Goal: Check status: Check status

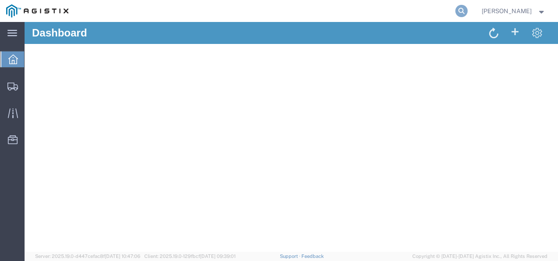
click at [468, 9] on icon at bounding box center [462, 11] width 12 height 12
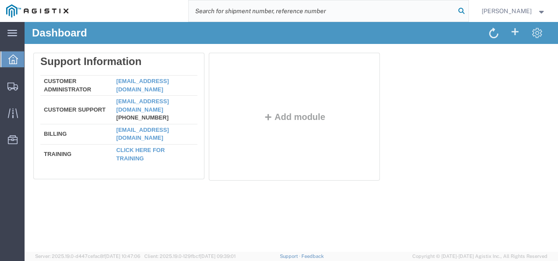
paste input "56838201"
type input "56838201"
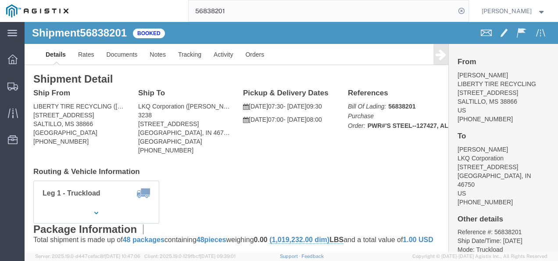
drag, startPoint x: 326, startPoint y: 133, endPoint x: 238, endPoint y: 195, distance: 107.3
click div "Ship From LIBERTY TIRE RECYCLING ([PERSON_NAME]) [STREET_ADDRESS] [PHONE_NUMBER…"
click h4 "Routing & Vehicle Information"
click div "Leg 1 - Truckload Vehicle 1: Standard Dry Van (53 Feet) Number of trucks: 1"
click div "Shipment Detail Ship From LIBERTY TIRE RECYCLING ([PERSON_NAME]) [STREET_ADDRES…"
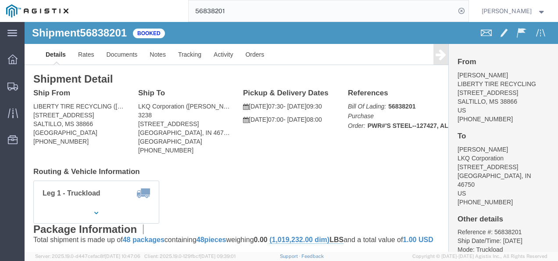
click div "Shipment Detail Ship From LIBERTY TIRE RECYCLING ([PERSON_NAME]) [STREET_ADDRES…"
click at [256, 3] on input "56838201" at bounding box center [322, 10] width 267 height 21
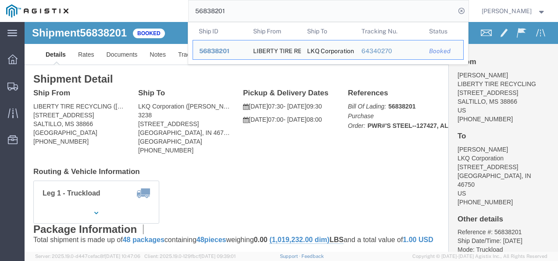
click at [256, 3] on input "56838201" at bounding box center [322, 10] width 267 height 21
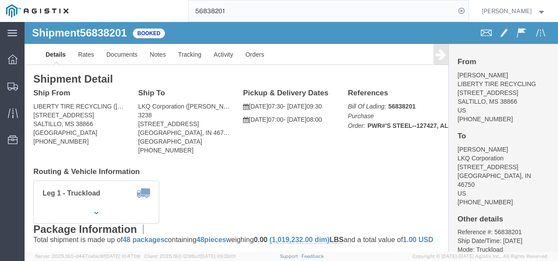
drag, startPoint x: 198, startPoint y: 161, endPoint x: 201, endPoint y: 151, distance: 10.0
click div "Leg 1 - Truckload Vehicle 1: Standard Dry Van (53 Feet) Number of trucks: 1"
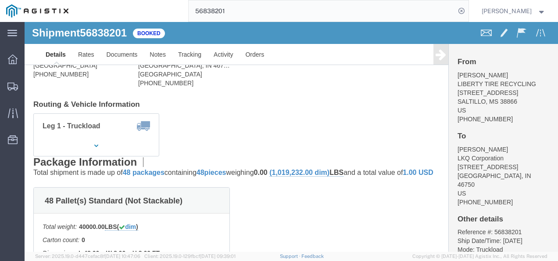
scroll to position [44, 0]
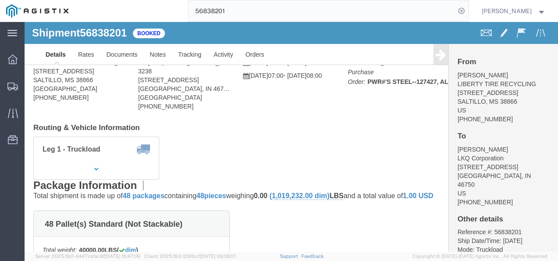
drag, startPoint x: 208, startPoint y: 132, endPoint x: 150, endPoint y: 67, distance: 87.1
click div "Leg 1 - Truckload Vehicle 1: Standard Dry Van (53 Feet) Number of trucks: 1"
click link "Notes"
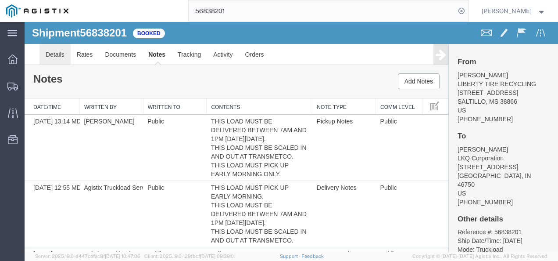
click at [58, 58] on link "Details" at bounding box center [55, 54] width 31 height 21
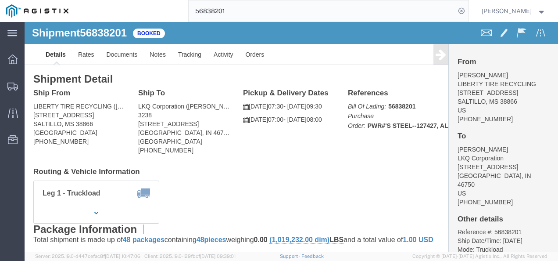
click div "Leg 1 - Truckload Vehicle 1: Standard Dry Van (53 Feet) Number of trucks: 1"
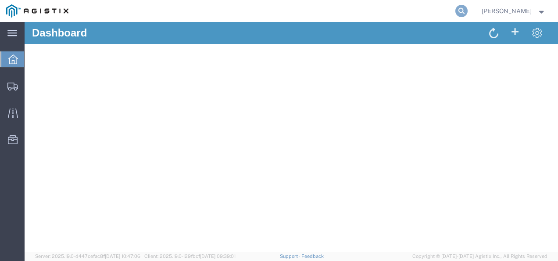
click at [468, 8] on icon at bounding box center [462, 11] width 12 height 12
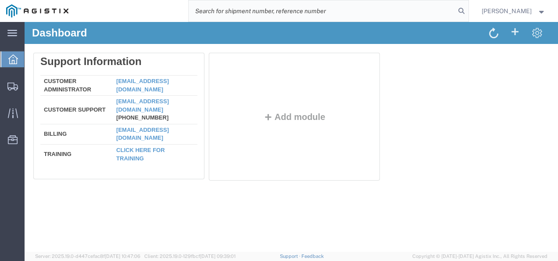
paste input "64344119"
type input "64344119"
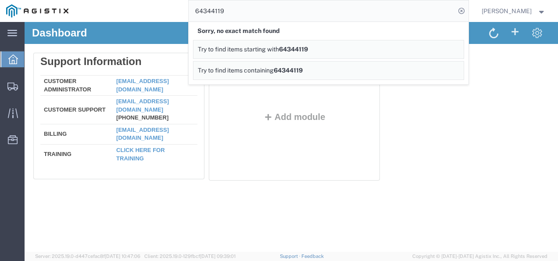
drag, startPoint x: 406, startPoint y: 199, endPoint x: 349, endPoint y: 220, distance: 60.7
click at [390, 204] on div "Dashboard Delete Support Information Customer Administrator custadmin@agistix.c…" at bounding box center [292, 137] width 534 height 230
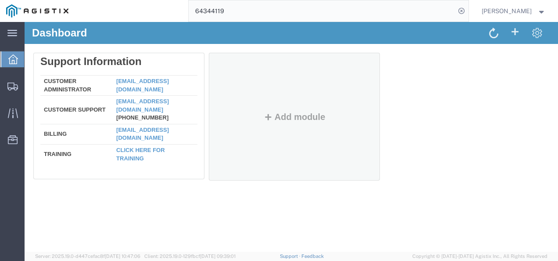
click at [288, 169] on div "Add module" at bounding box center [294, 125] width 157 height 101
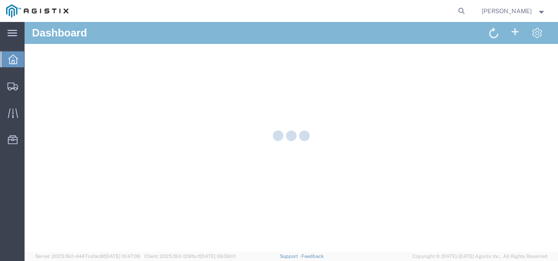
click at [469, 3] on form at bounding box center [462, 11] width 14 height 22
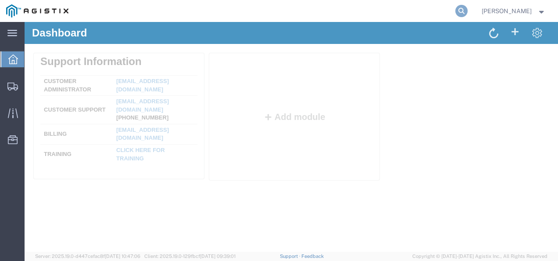
click at [465, 13] on icon at bounding box center [462, 11] width 12 height 12
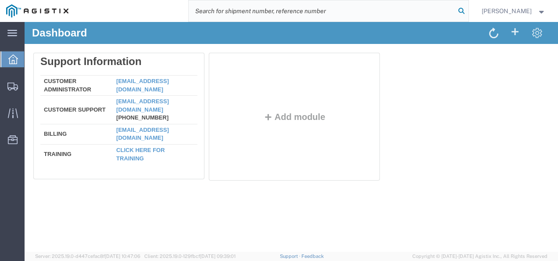
paste input "64340270"
type input "64340270"
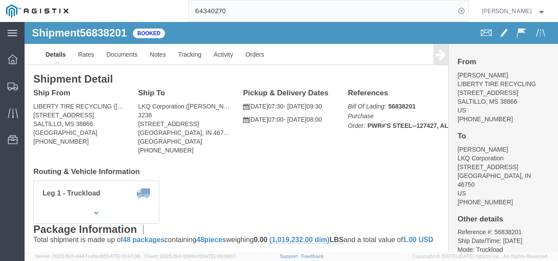
click div "Leg 1 - Truckload Vehicle 1: Standard Dry Van (53 Feet) Number of trucks: 1"
click address "LIBERTY TIRE RECYCLING (RONNIE RAINES) 2058 HWY 145 SALTILLO, MS 38866 United S…"
click div "Leg 1 - Truckload Vehicle 1: Standard Dry Van (53 Feet) Number of trucks: 1"
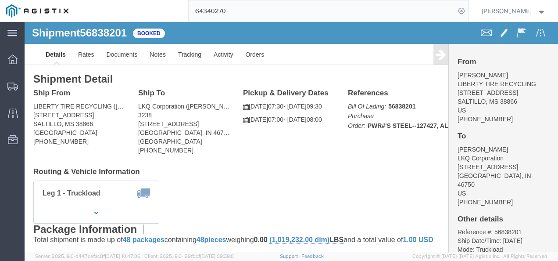
click div "Leg 1 - Truckload Vehicle 1: Standard Dry Van (53 Feet) Number of trucks: 1"
click div "Package Information Total shipment is made up of 48 packages containing 48 piec…"
drag, startPoint x: 205, startPoint y: 175, endPoint x: 209, endPoint y: 182, distance: 8.2
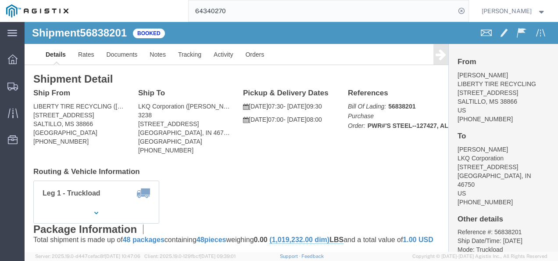
click div "Leg 1 - Truckload Vehicle 1: Standard Dry Van (53 Feet) Number of trucks: 1"
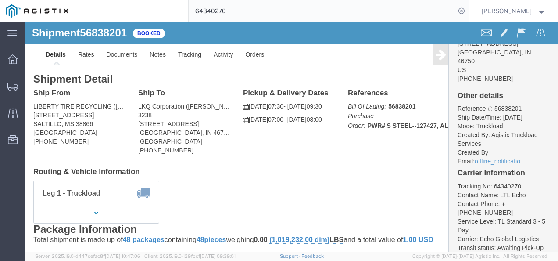
click li "Created By: Agistix Truckload Services"
